Goal: Task Accomplishment & Management: Use online tool/utility

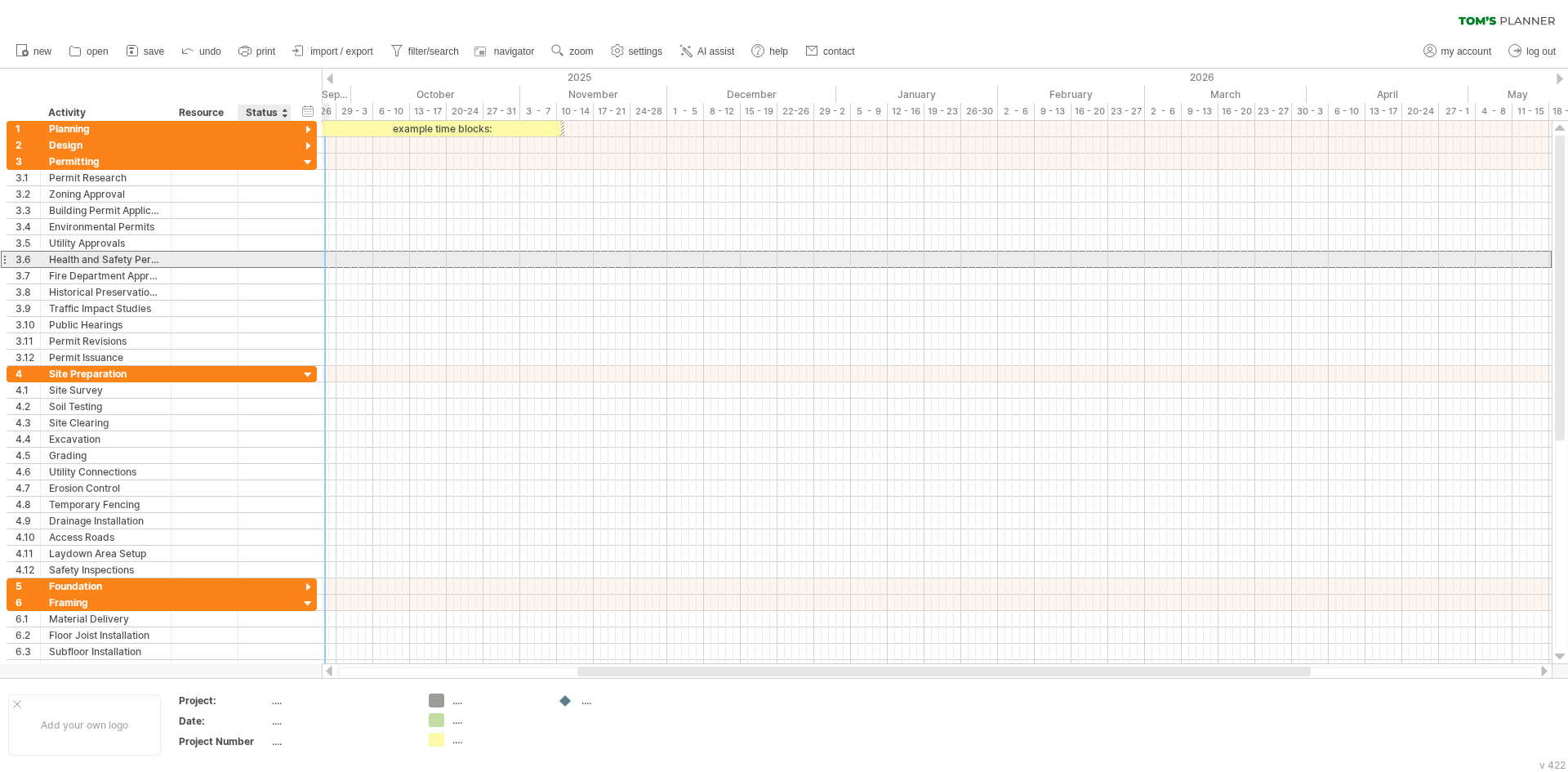
click at [298, 258] on div "**********" at bounding box center [161, 259] width 310 height 17
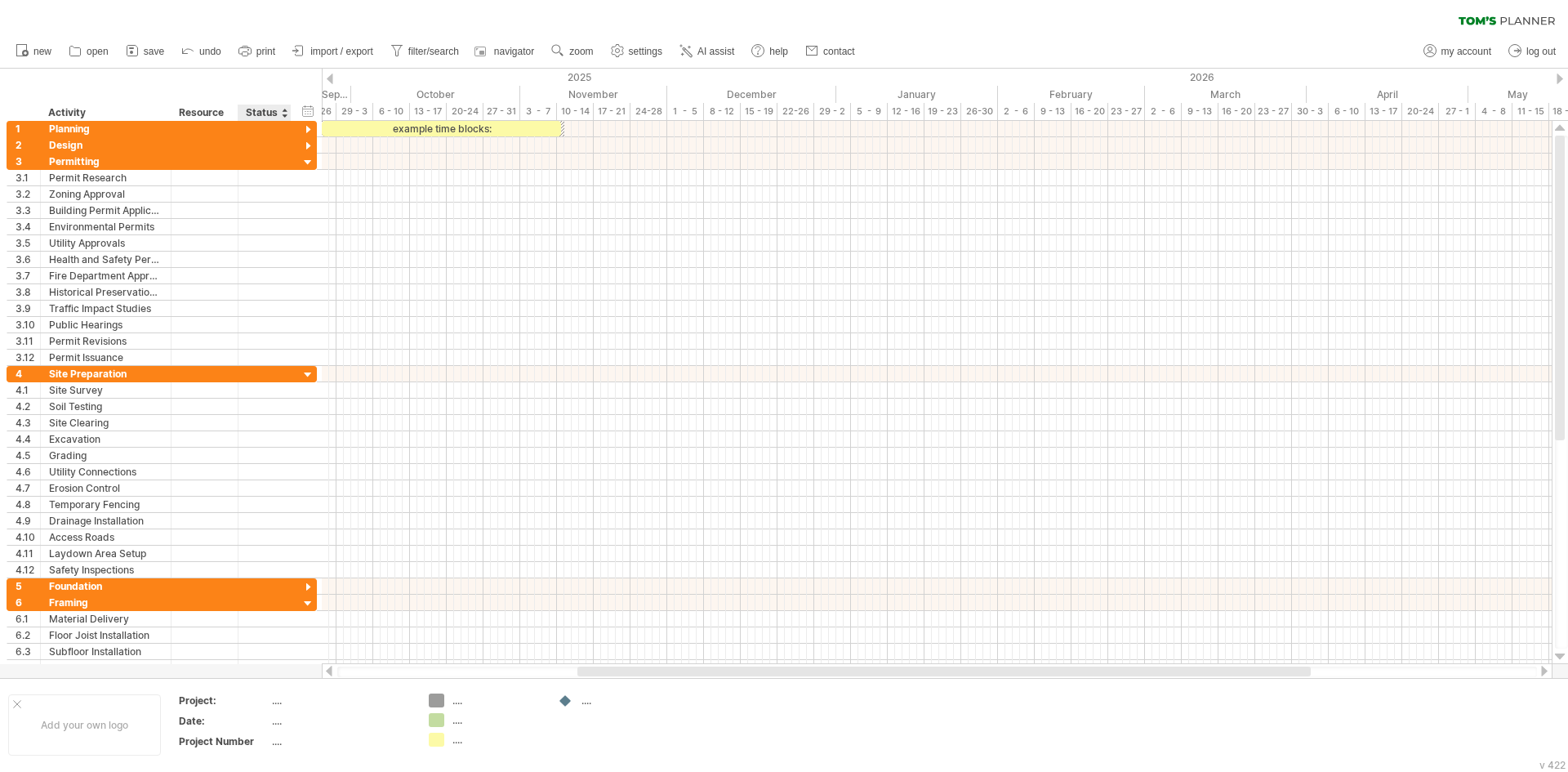
click at [313, 96] on div "hide start/end/duration show start/end/duration ******** Activity ******** Reso…" at bounding box center [161, 95] width 322 height 53
click at [304, 116] on div "hide start/end/duration show start/end/duration" at bounding box center [308, 110] width 15 height 17
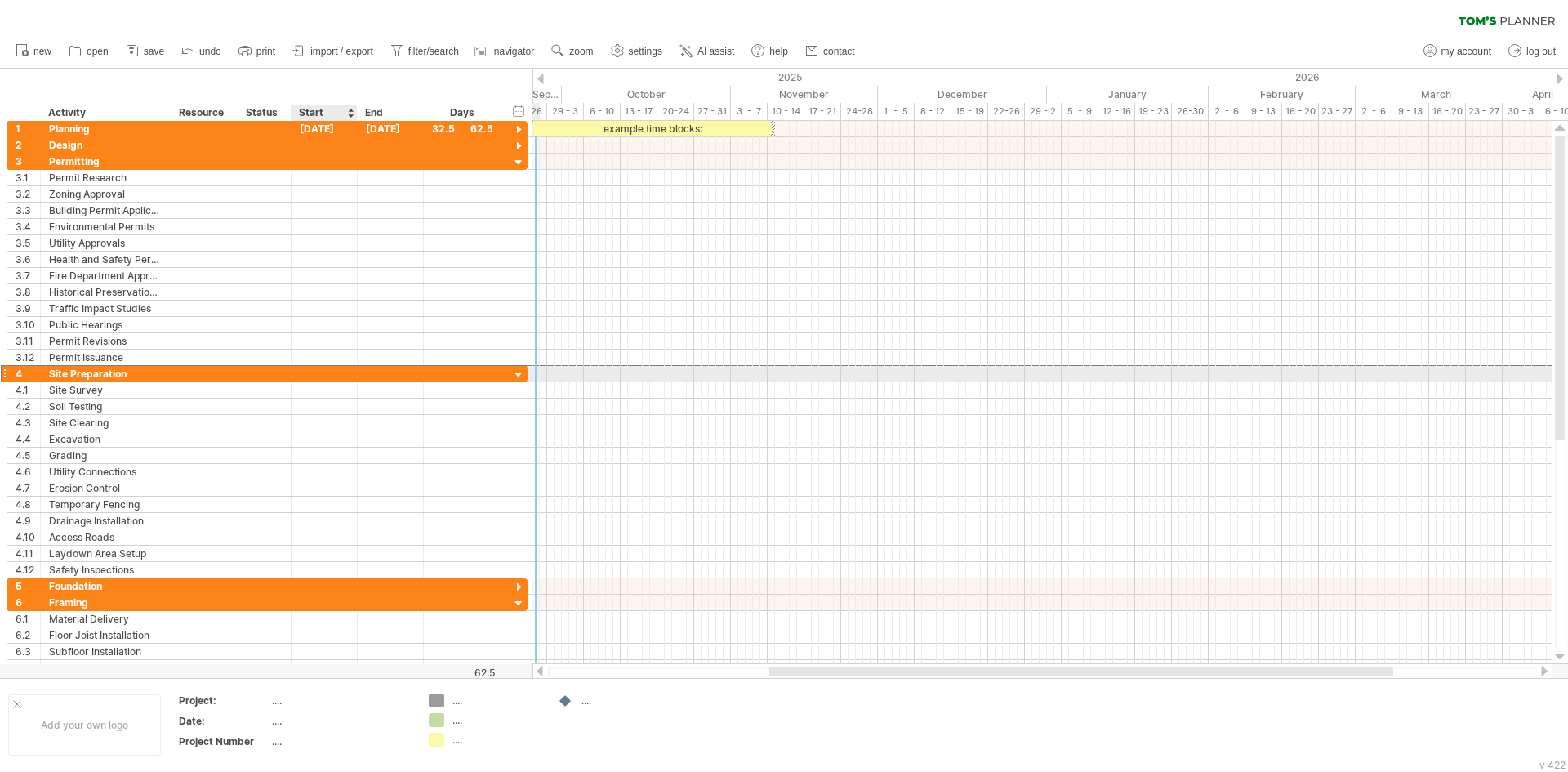
click at [338, 375] on div at bounding box center [324, 374] width 66 height 15
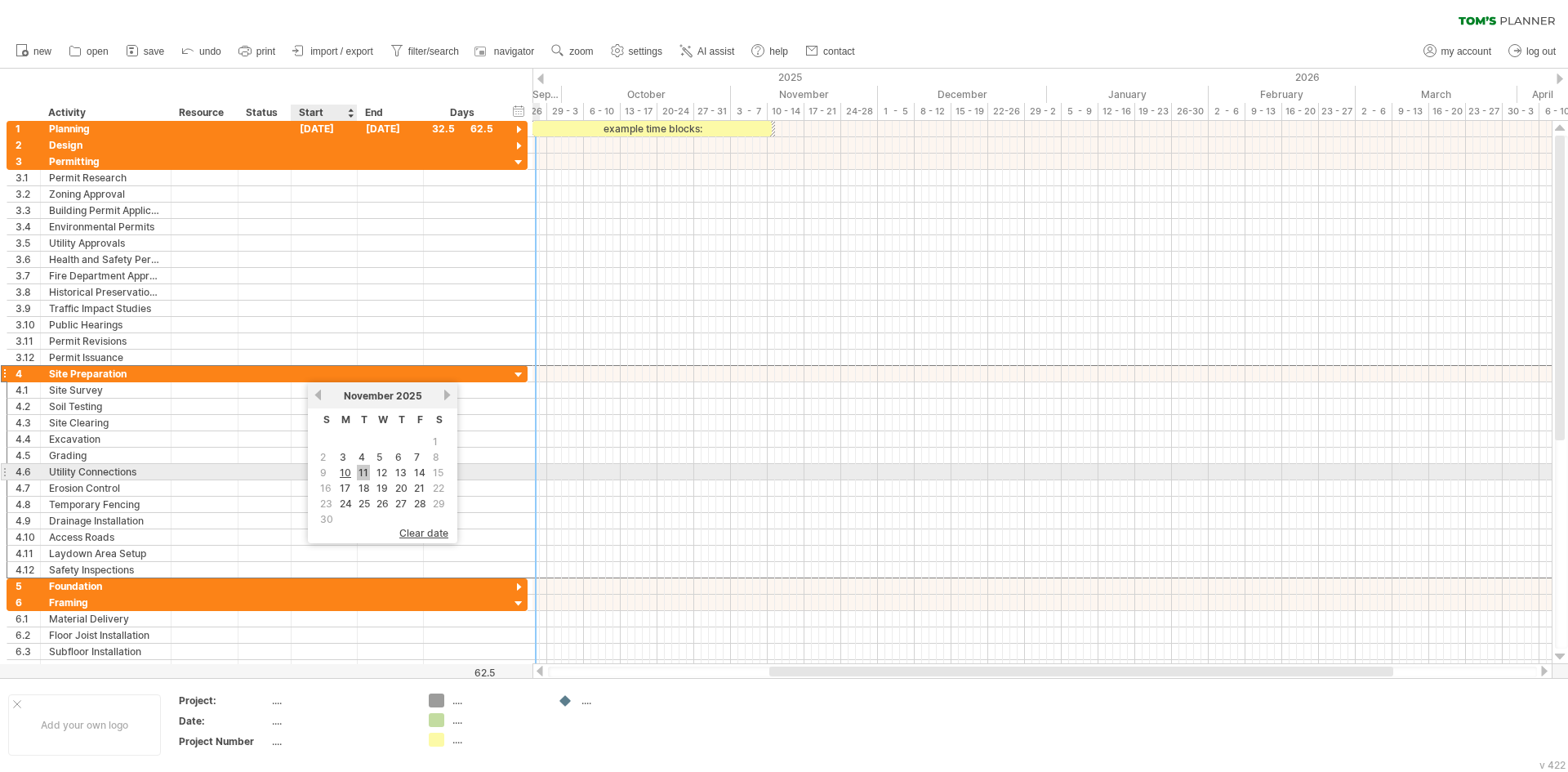
click at [361, 474] on link "11" at bounding box center [363, 472] width 13 height 15
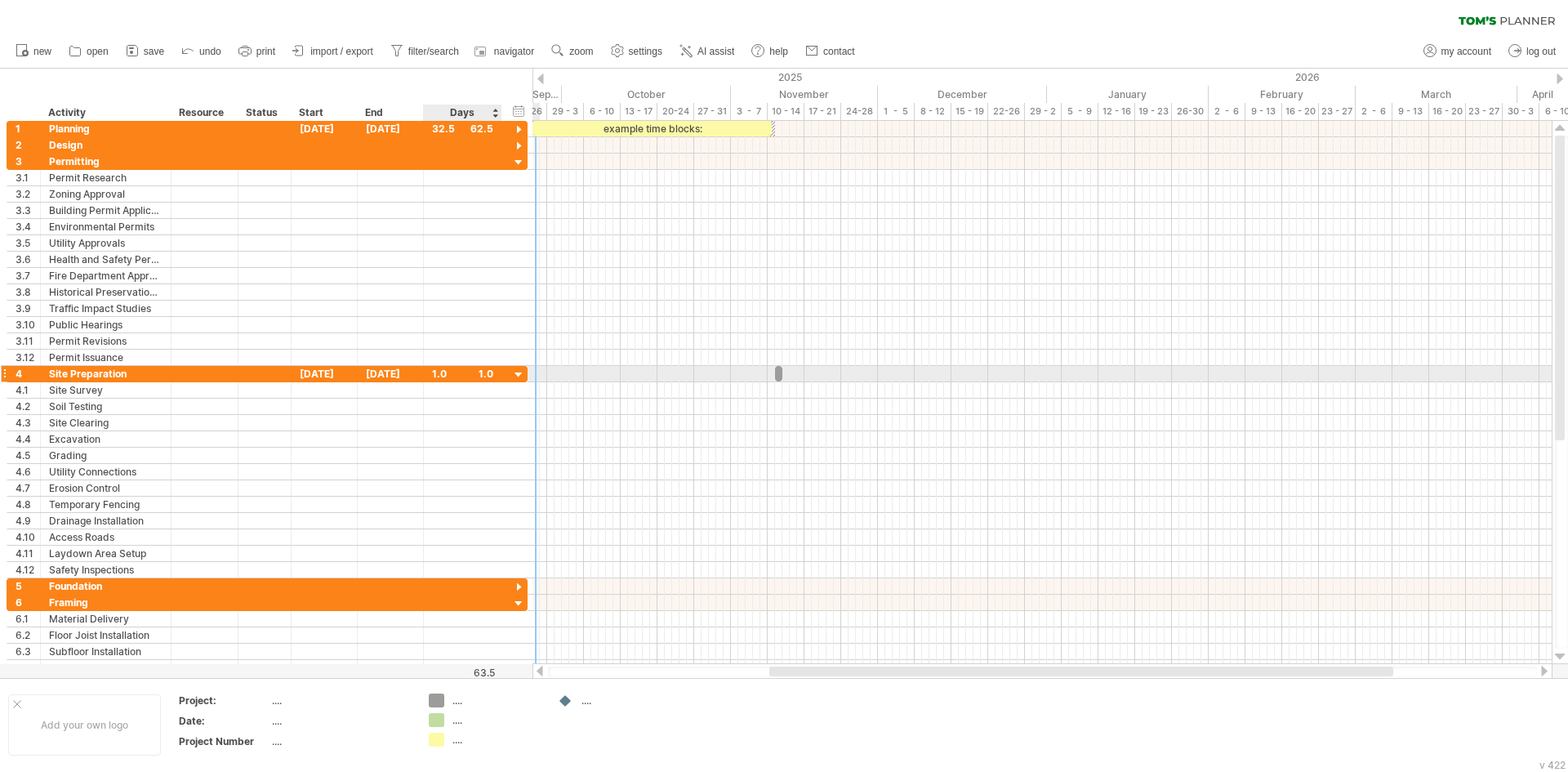
click at [518, 372] on div at bounding box center [519, 375] width 15 height 15
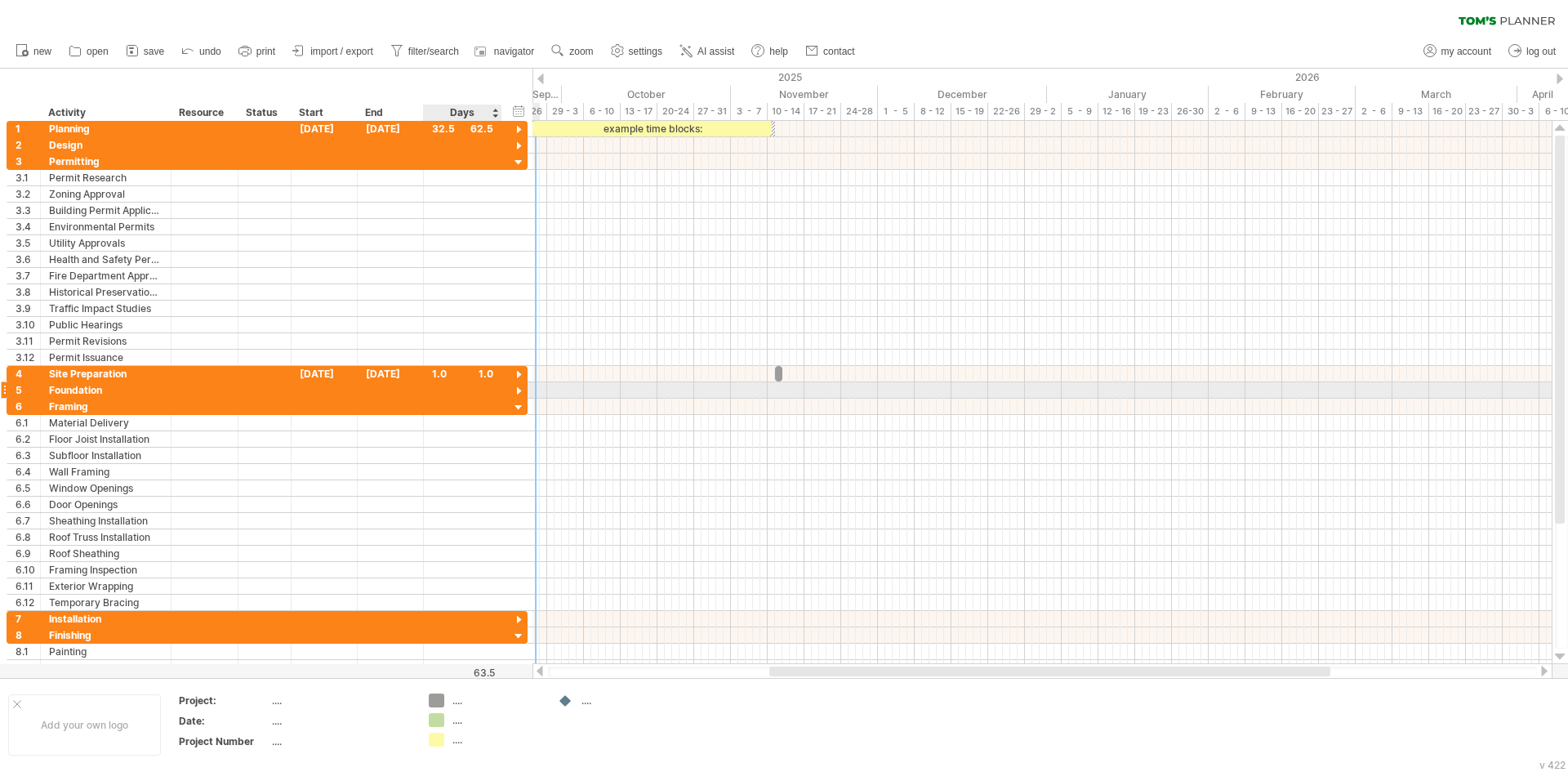
click at [521, 385] on div at bounding box center [519, 392] width 15 height 15
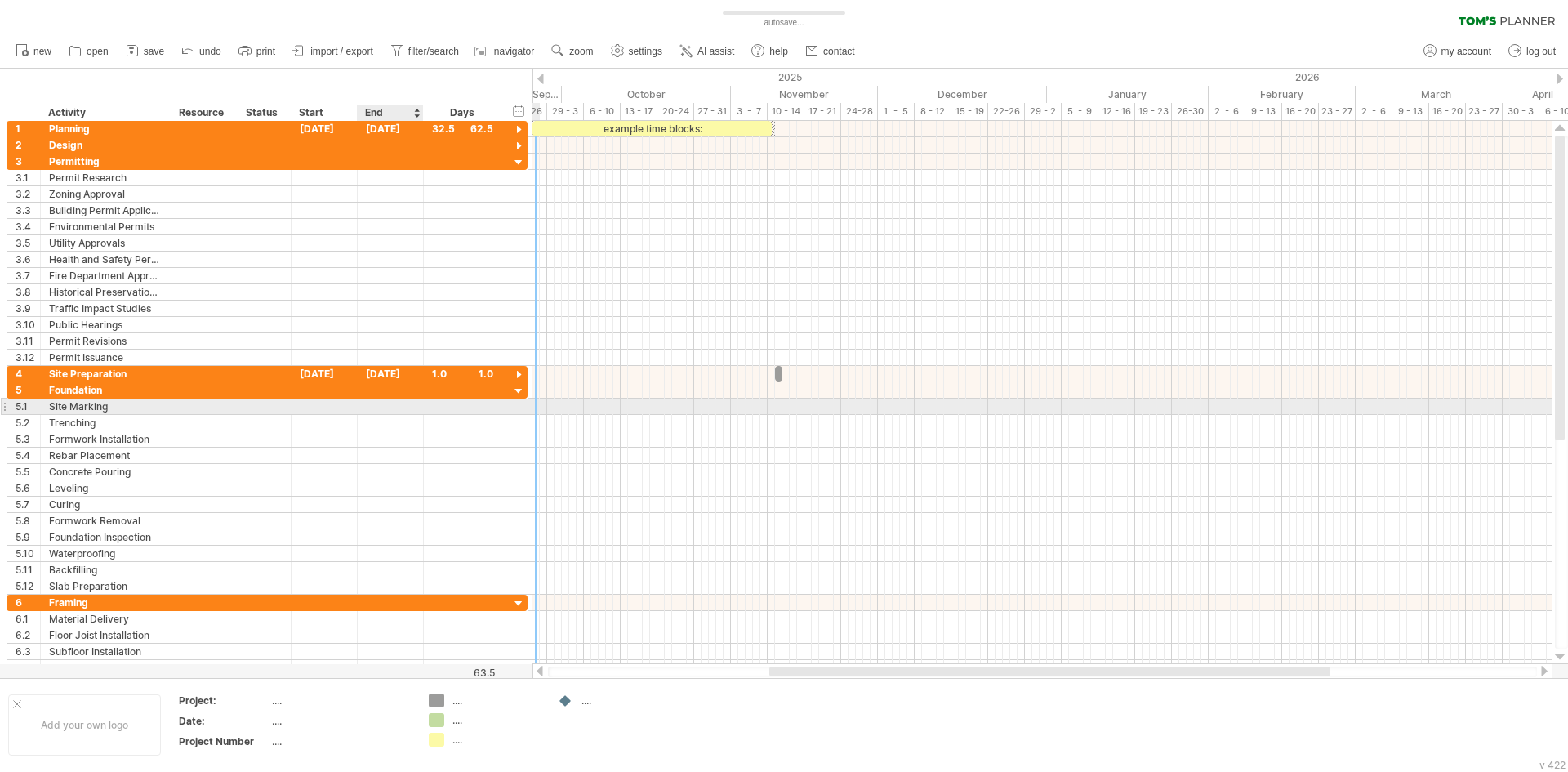
click at [394, 409] on div at bounding box center [391, 406] width 66 height 15
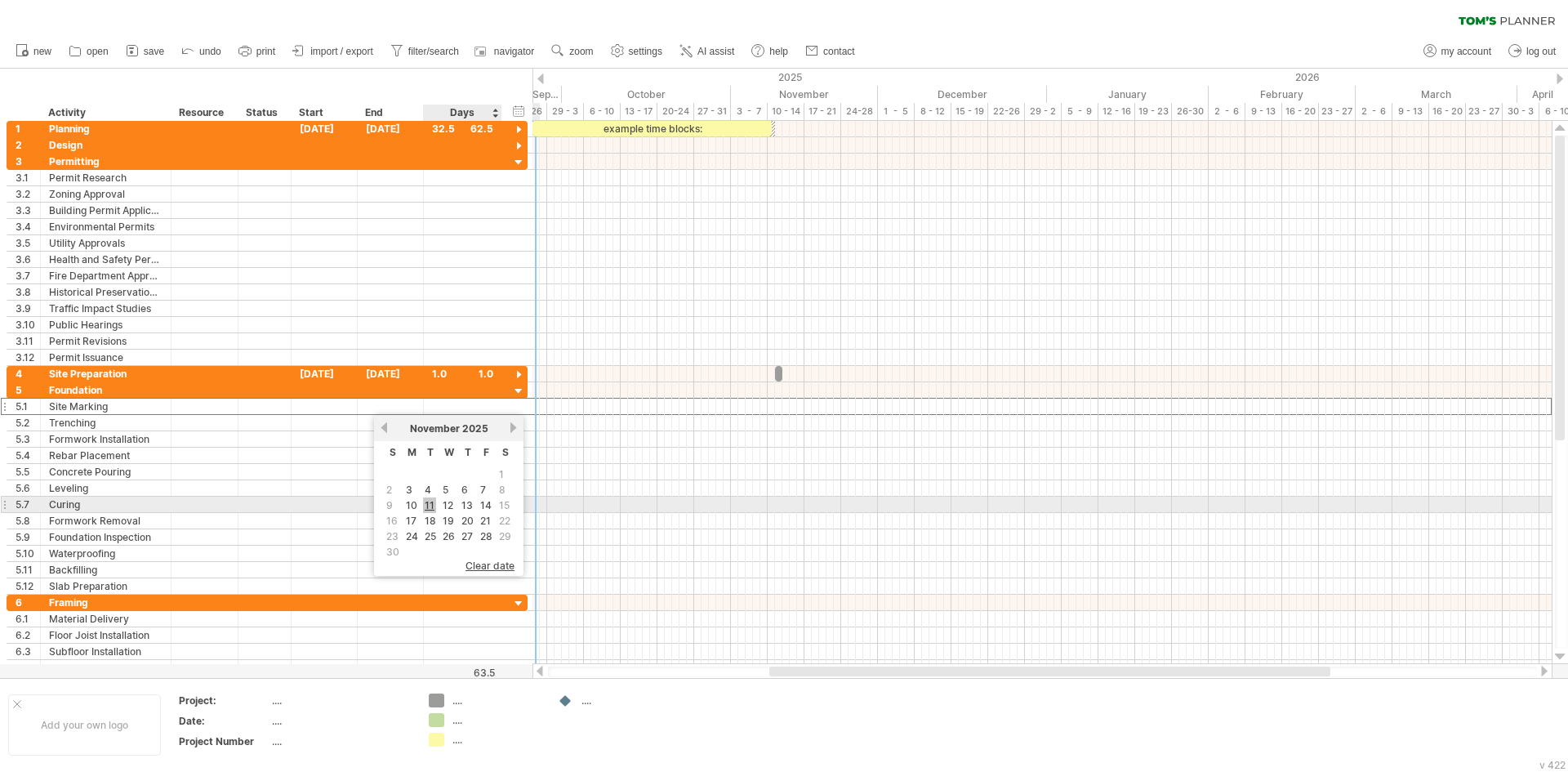
click at [434, 505] on link "11" at bounding box center [429, 505] width 13 height 15
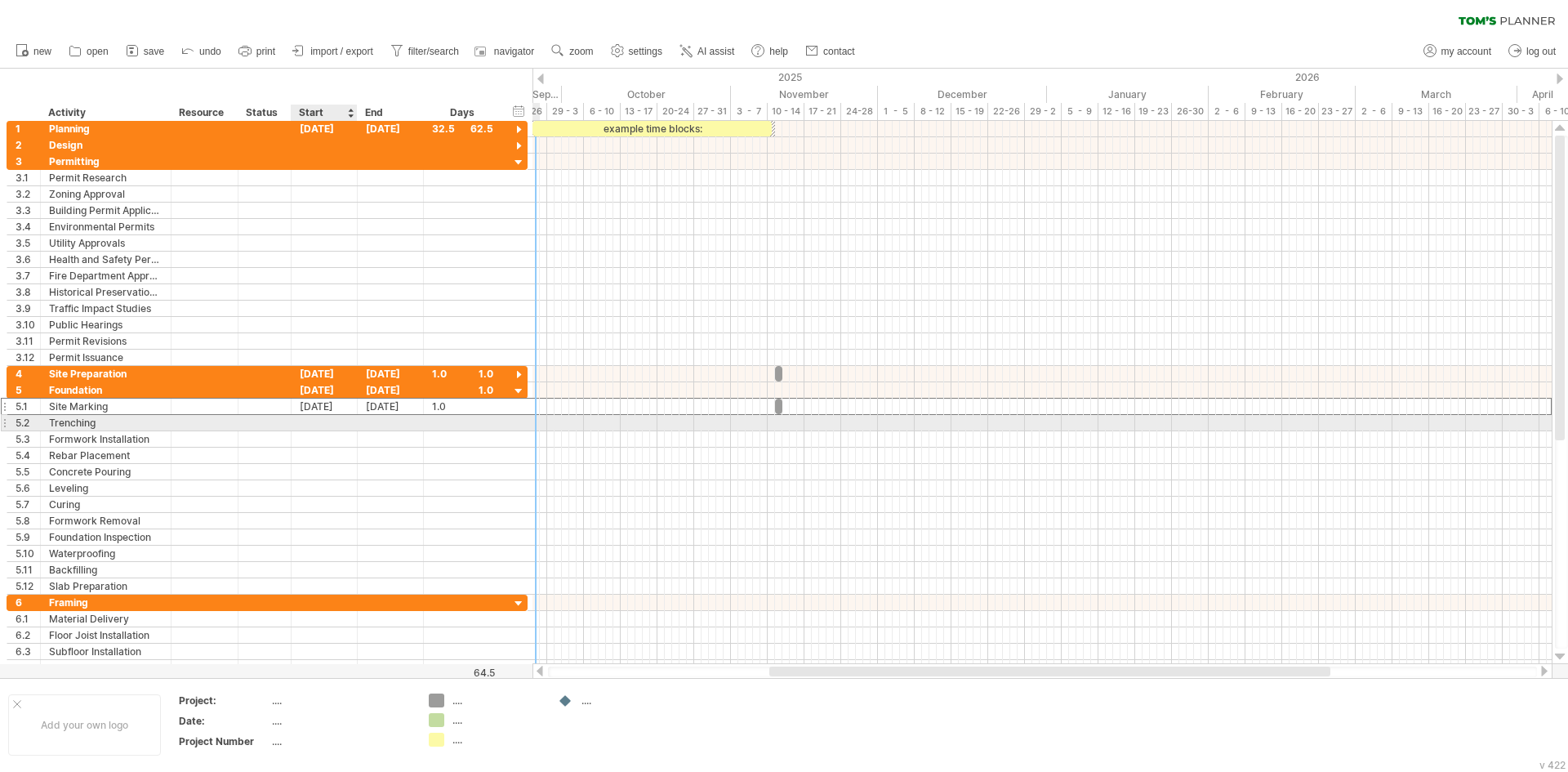
click at [351, 416] on div at bounding box center [324, 422] width 66 height 15
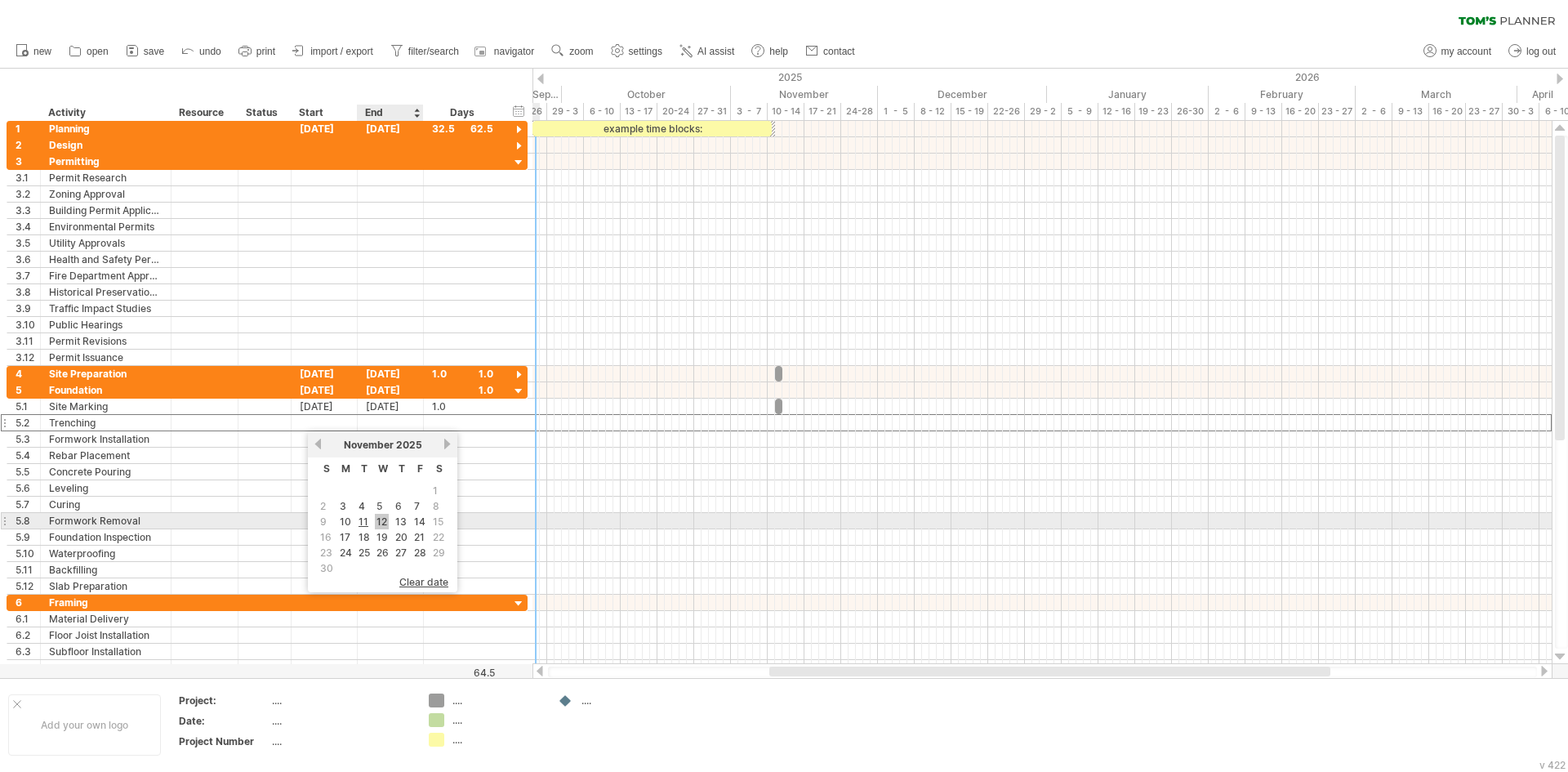
click at [375, 517] on link "12" at bounding box center [381, 521] width 14 height 15
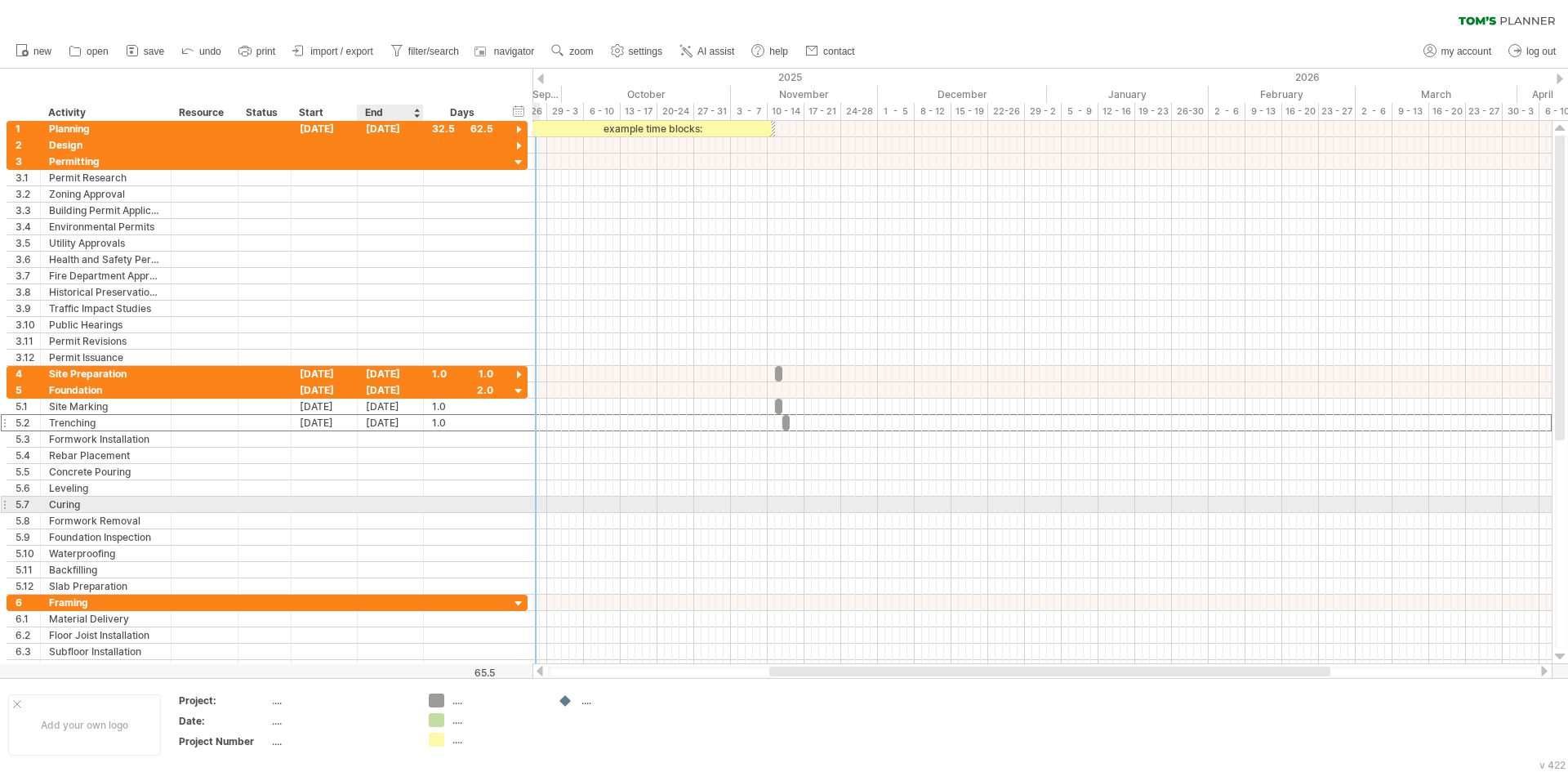
click at [415, 509] on div at bounding box center [391, 504] width 66 height 15
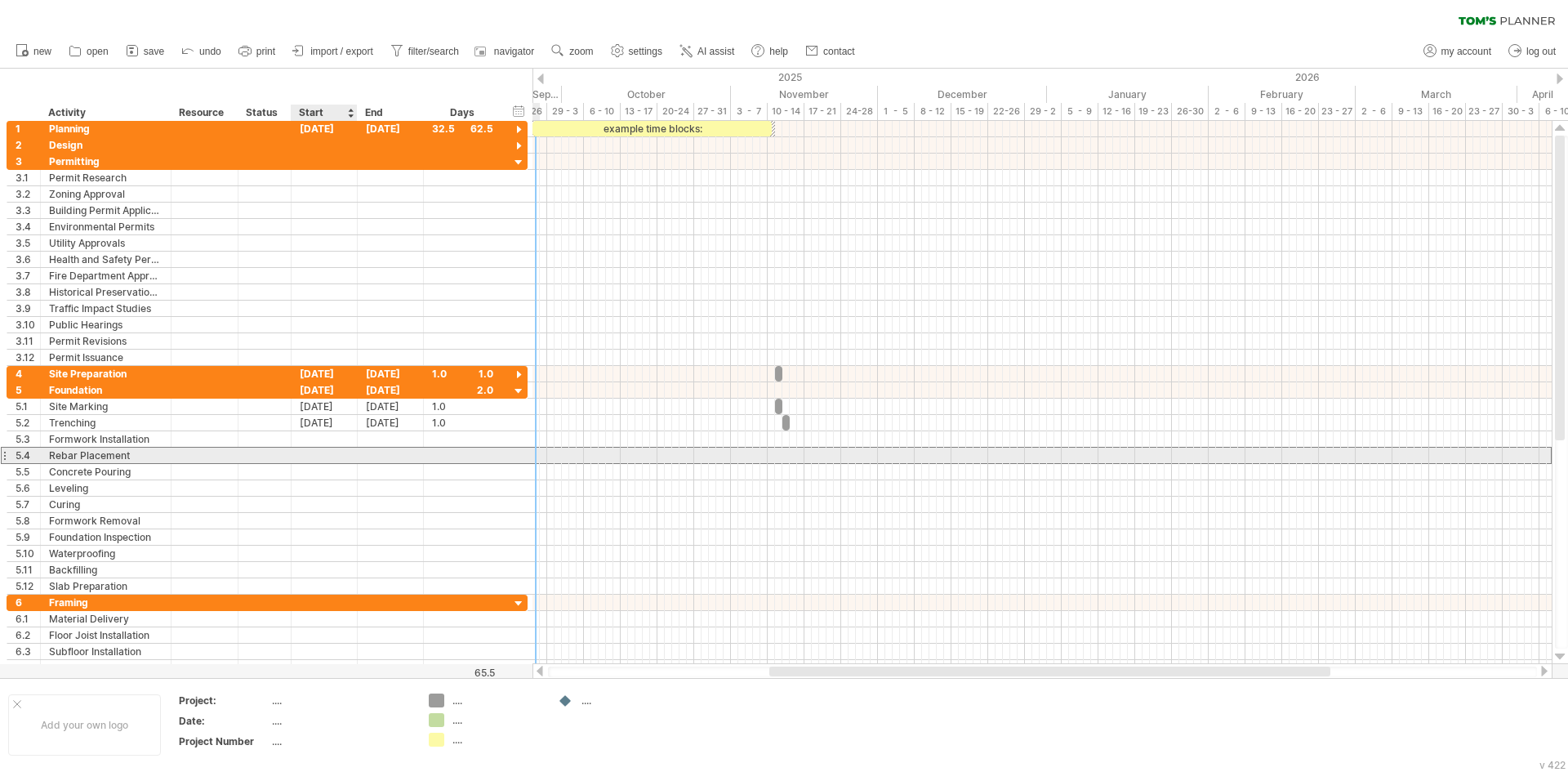
click at [345, 462] on div at bounding box center [324, 455] width 66 height 15
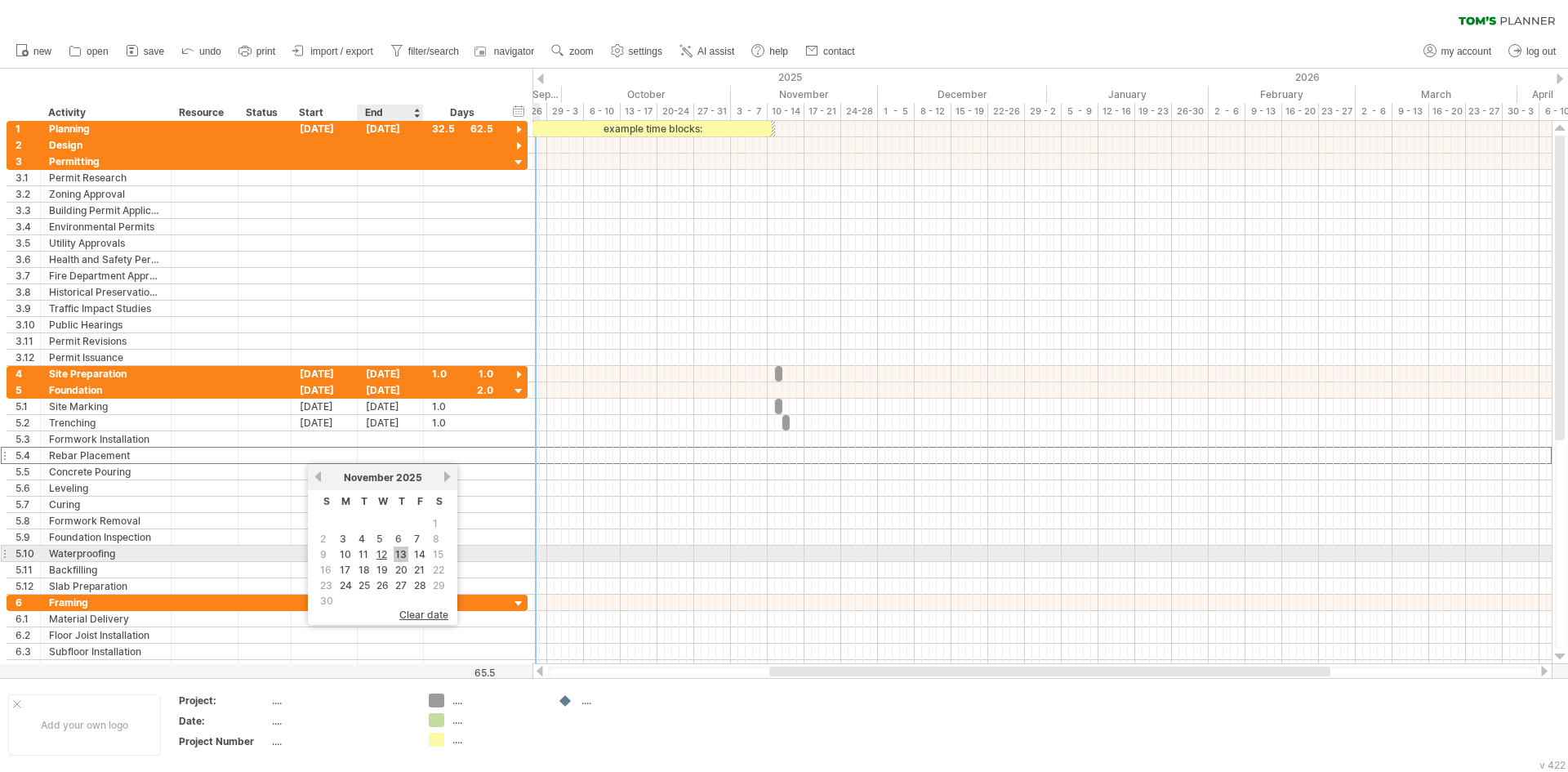
click at [397, 555] on link "13" at bounding box center [400, 554] width 14 height 15
